Goal: Task Accomplishment & Management: Use online tool/utility

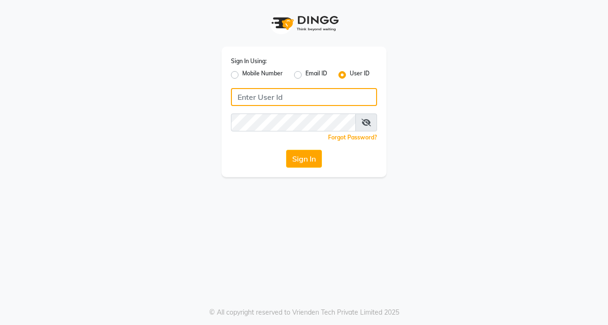
type input "8605146672"
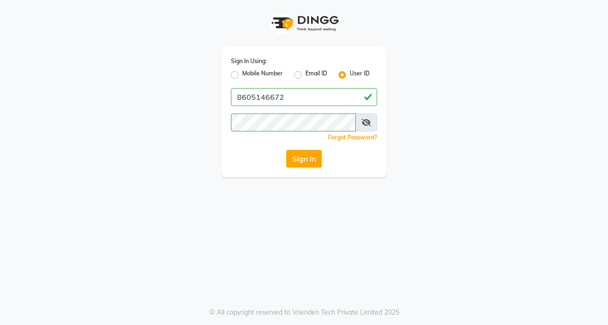
click at [242, 73] on label "Mobile Number" at bounding box center [262, 74] width 41 height 11
click at [242, 73] on input "Mobile Number" at bounding box center [245, 72] width 6 height 6
radio input "true"
radio input "false"
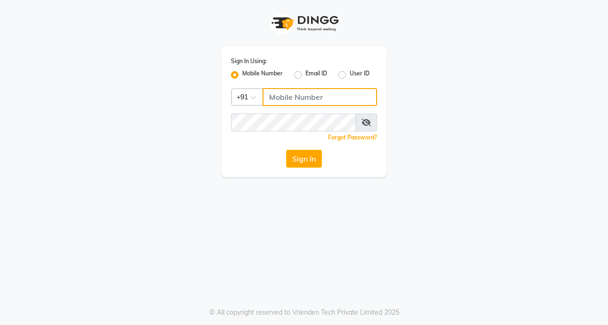
click at [290, 95] on input "Username" at bounding box center [320, 97] width 115 height 18
type input "8605146672"
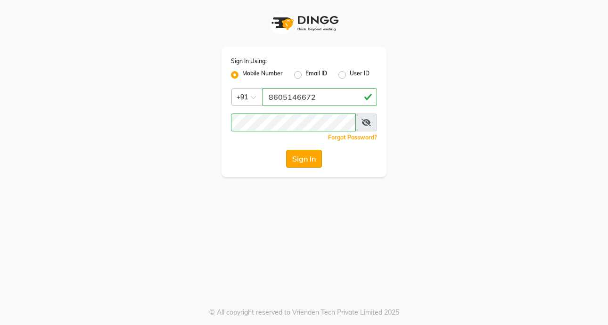
click at [304, 159] on button "Sign In" at bounding box center [304, 159] width 36 height 18
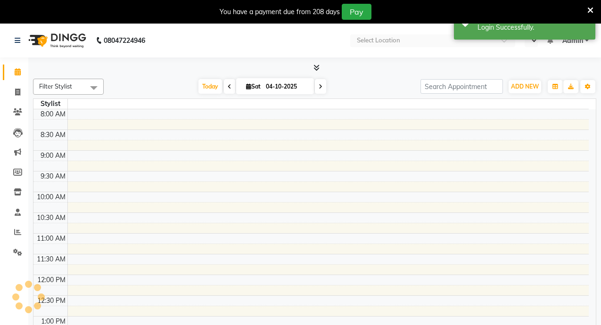
select select "en"
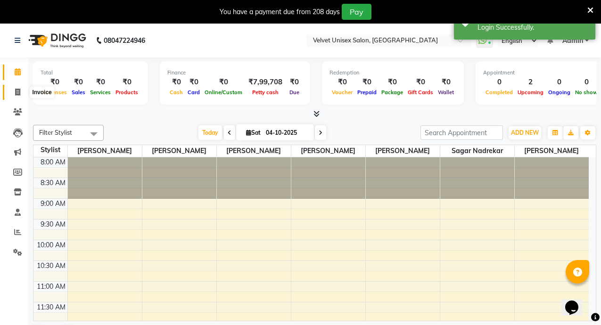
click at [17, 92] on icon at bounding box center [17, 92] width 5 height 7
select select "5384"
select select "service"
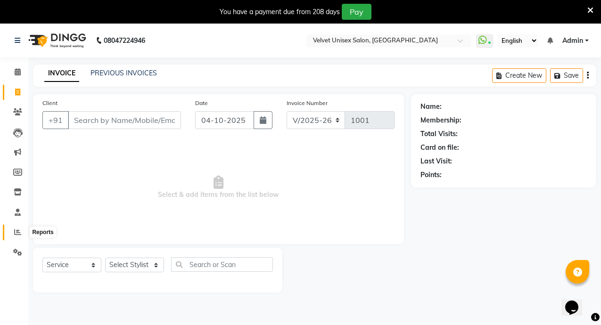
click at [18, 231] on icon at bounding box center [17, 232] width 7 height 7
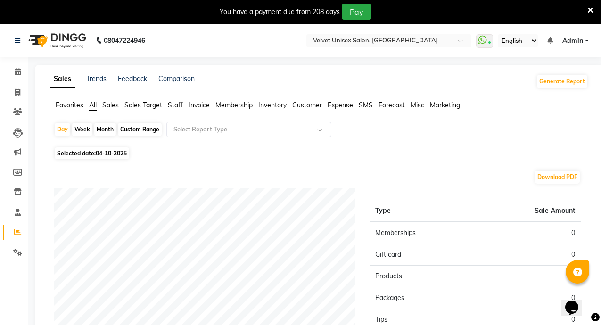
click at [178, 103] on span "Staff" at bounding box center [175, 105] width 15 height 8
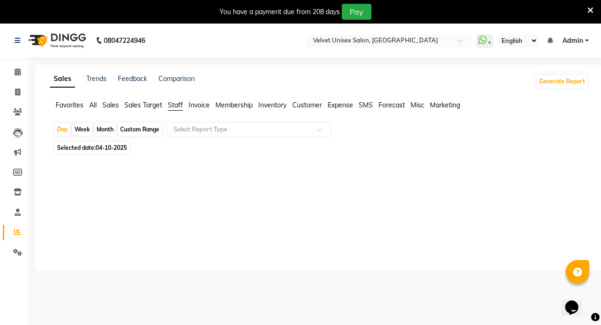
click at [100, 127] on div "Month" at bounding box center [105, 129] width 22 height 13
select select "10"
select select "2025"
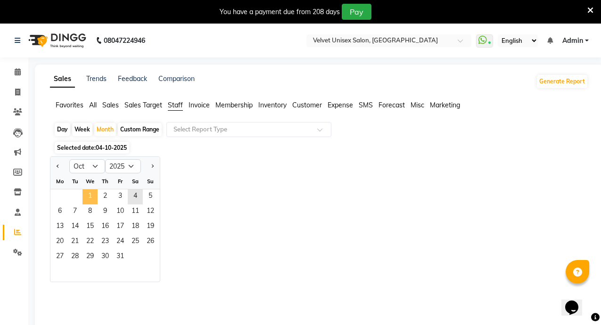
click at [93, 194] on span "1" at bounding box center [89, 196] width 15 height 15
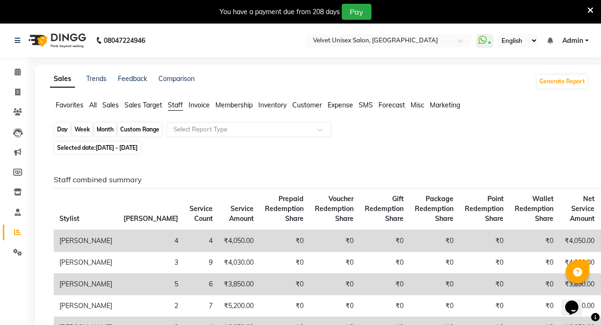
click at [102, 130] on div "Month" at bounding box center [105, 129] width 22 height 13
select select "10"
select select "2025"
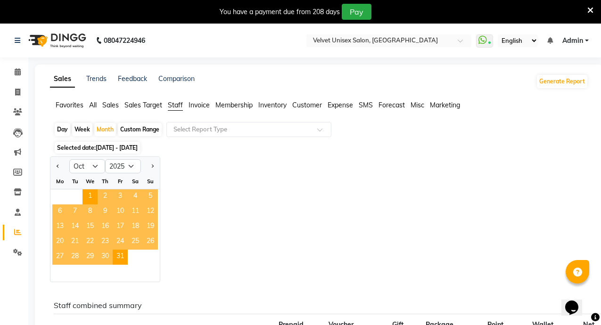
click at [84, 128] on div "Week" at bounding box center [82, 129] width 20 height 13
select select "10"
select select "2025"
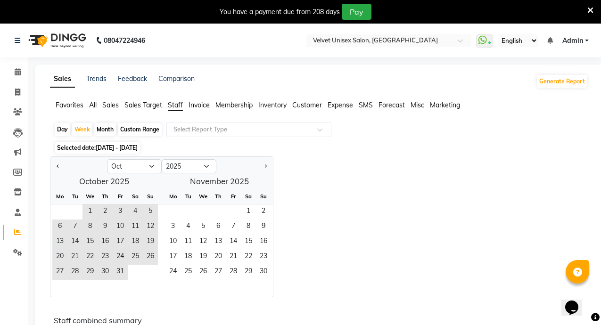
click at [108, 128] on div "Month" at bounding box center [105, 129] width 22 height 13
select select "10"
select select "2025"
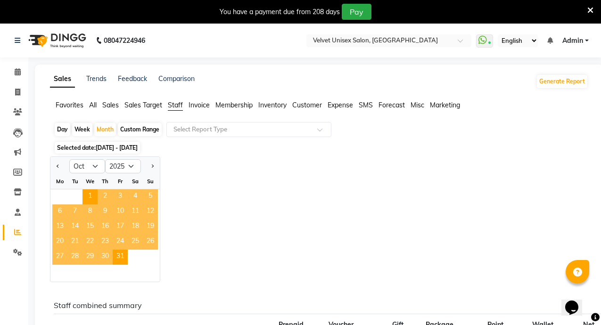
click at [217, 186] on div "Jan Feb Mar Apr May Jun [DATE] Aug Sep Oct Nov [DATE] 2016 2017 2018 2019 2020 …" at bounding box center [319, 219] width 538 height 126
click at [175, 104] on span "Staff" at bounding box center [175, 105] width 15 height 8
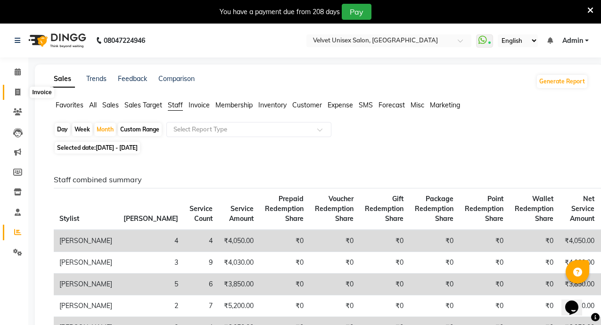
click at [21, 92] on span at bounding box center [17, 92] width 16 height 11
select select "service"
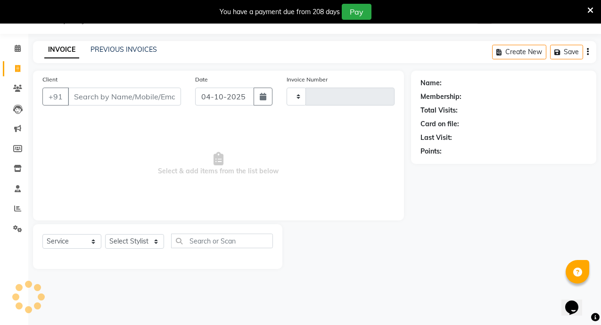
type input "1001"
select select "5384"
